Goal: Information Seeking & Learning: Learn about a topic

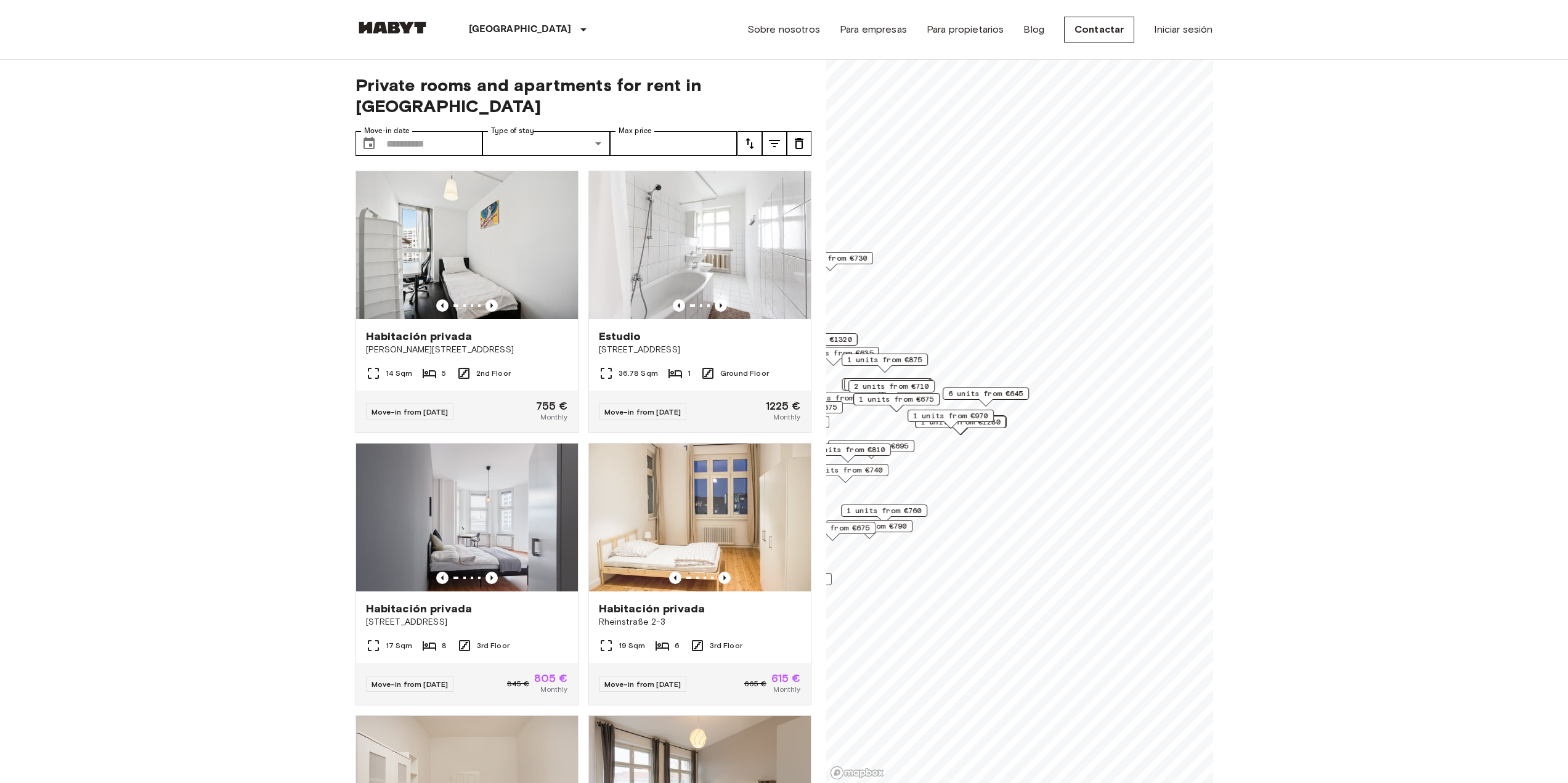
drag, startPoint x: 1055, startPoint y: 456, endPoint x: 926, endPoint y: 436, distance: 130.5
click at [926, 435] on div "1 units from €1280" at bounding box center [960, 425] width 90 height 19
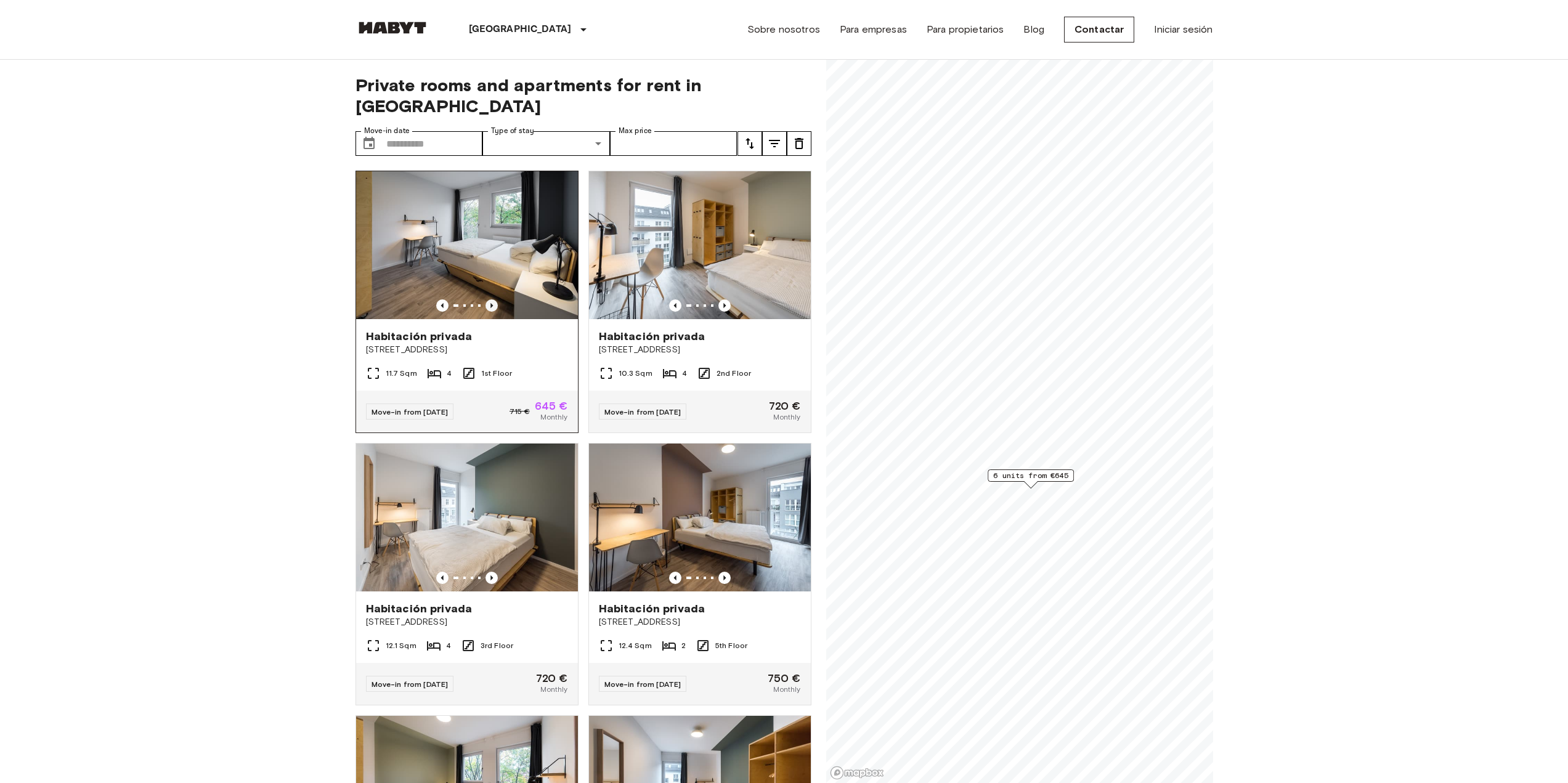
click at [495, 299] on icon "Previous image" at bounding box center [491, 305] width 12 height 12
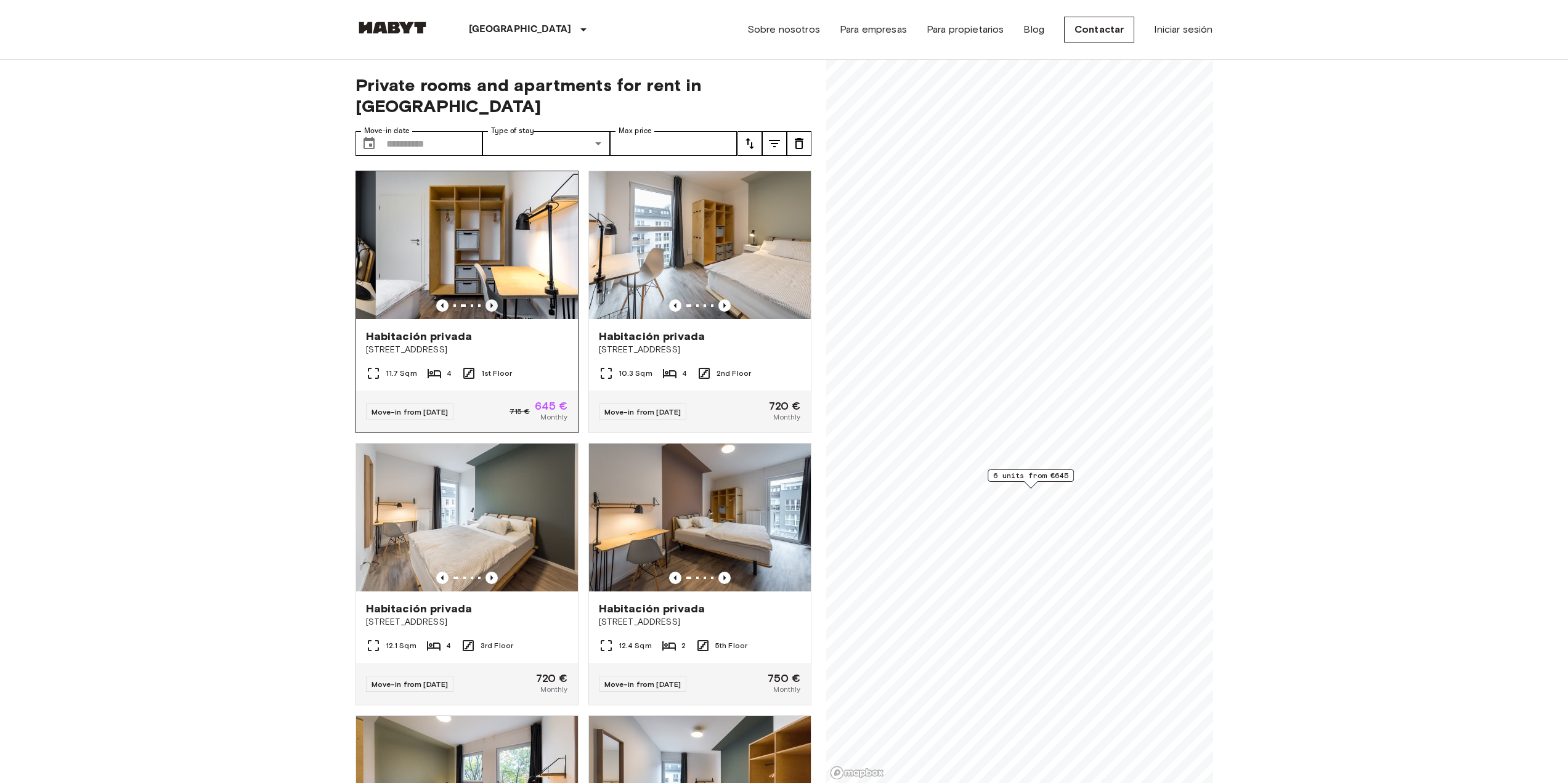
click at [495, 299] on icon "Previous image" at bounding box center [491, 305] width 12 height 12
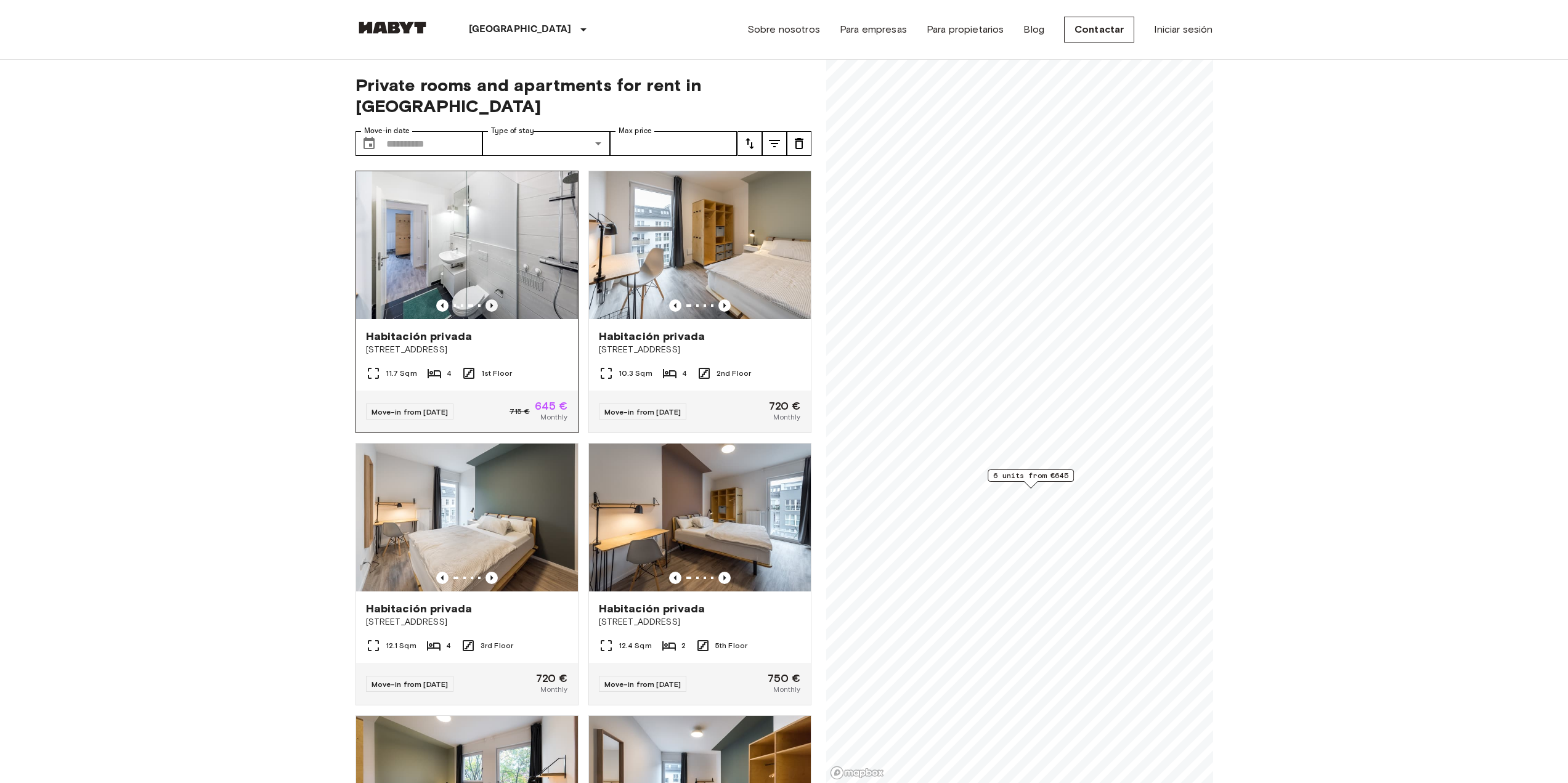
click at [495, 299] on icon "Previous image" at bounding box center [491, 305] width 12 height 12
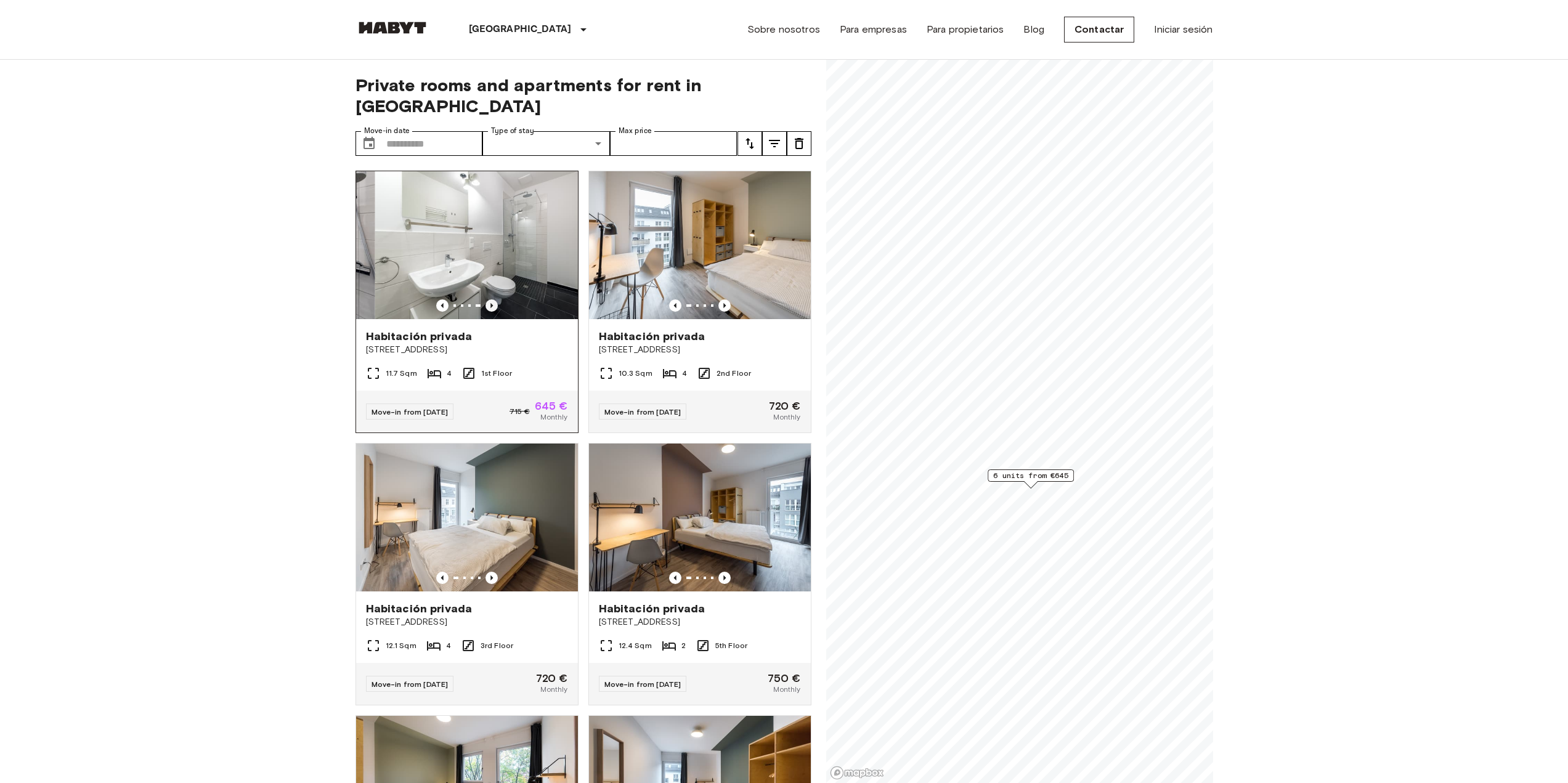
click at [495, 299] on icon "Previous image" at bounding box center [491, 305] width 12 height 12
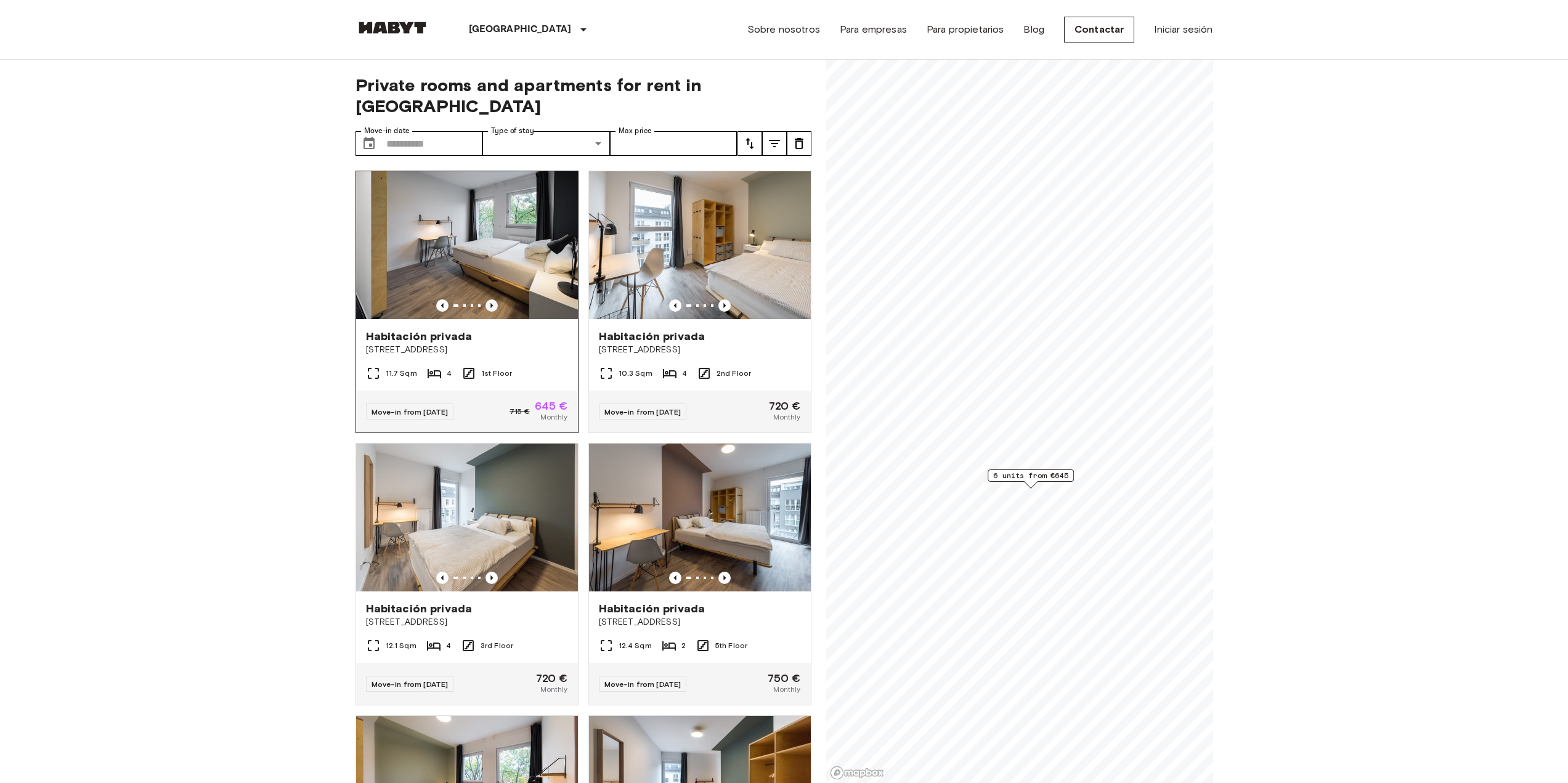
click at [495, 299] on icon "Previous image" at bounding box center [491, 305] width 12 height 12
